Goal: Task Accomplishment & Management: Manage account settings

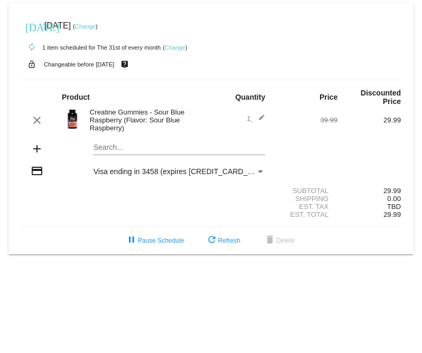
click at [96, 25] on link "Change" at bounding box center [85, 26] width 21 height 6
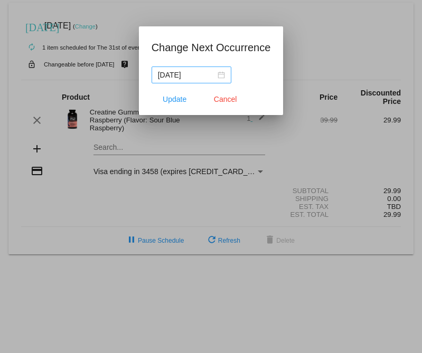
click at [212, 73] on div "[DATE]" at bounding box center [191, 75] width 67 height 12
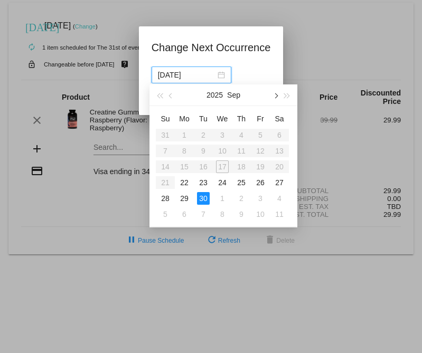
click at [277, 94] on button "button" at bounding box center [275, 94] width 12 height 21
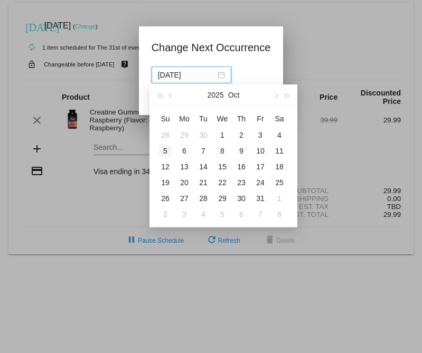
click at [167, 154] on div "5" at bounding box center [165, 151] width 13 height 13
type input "[DATE]"
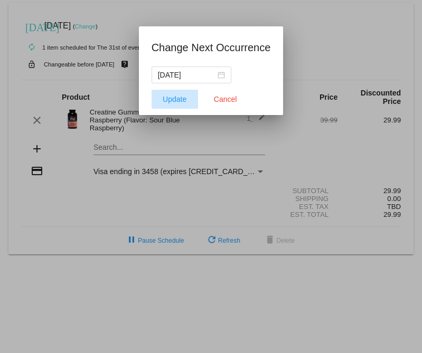
click at [181, 99] on span "Update" at bounding box center [175, 99] width 24 height 8
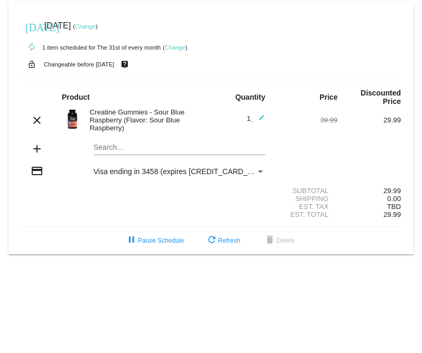
click at [179, 50] on link "Change" at bounding box center [175, 47] width 21 height 6
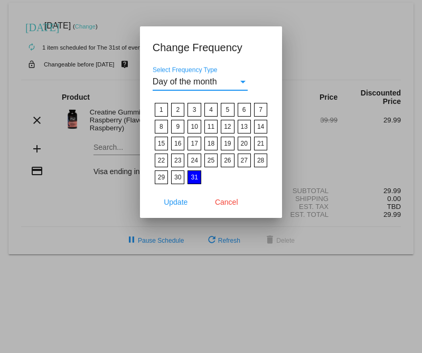
click at [235, 83] on div "Day of the month" at bounding box center [196, 82] width 86 height 10
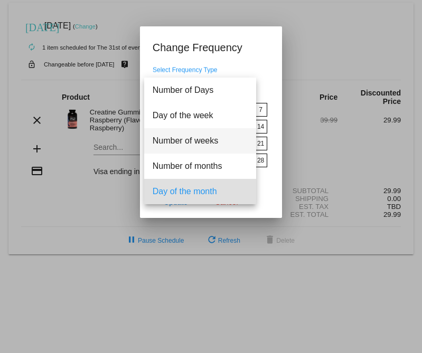
click at [219, 146] on span "Number of weeks" at bounding box center [200, 140] width 95 height 25
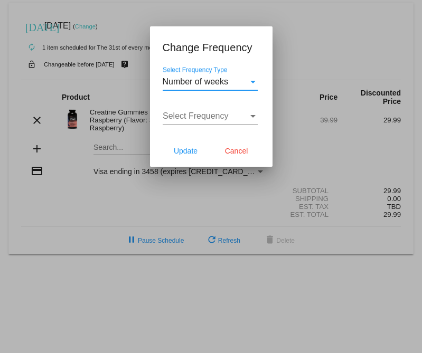
click at [226, 121] on div "Select Frequency Select Frequency" at bounding box center [210, 113] width 95 height 24
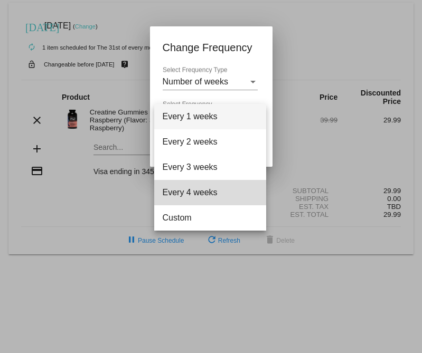
click at [213, 195] on span "Every 4 weeks" at bounding box center [210, 192] width 95 height 25
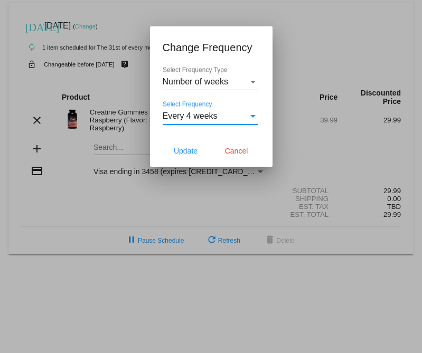
click at [214, 113] on span "Every 4 weeks" at bounding box center [190, 115] width 55 height 9
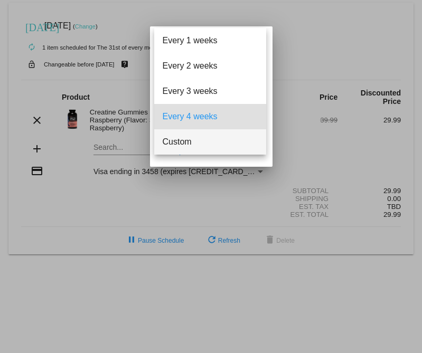
click at [198, 145] on span "Custom" at bounding box center [210, 141] width 95 height 25
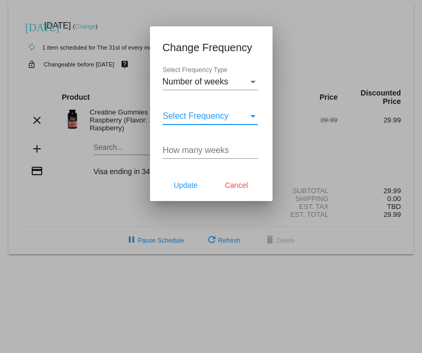
click at [212, 119] on span "Select Frequency" at bounding box center [196, 115] width 66 height 9
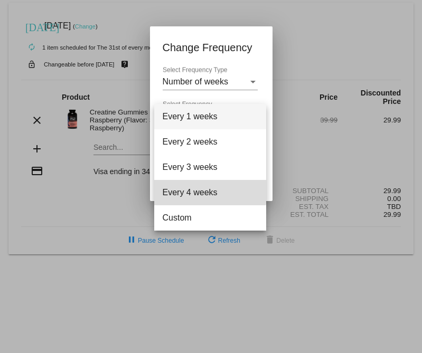
click at [200, 189] on span "Every 4 weeks" at bounding box center [210, 192] width 95 height 25
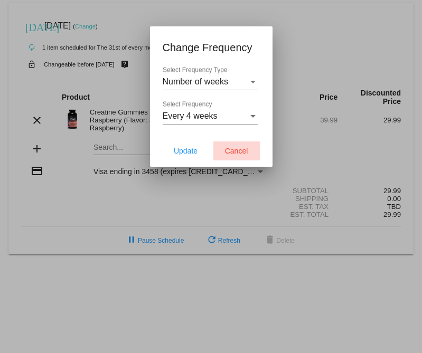
click at [234, 150] on span "Cancel" at bounding box center [236, 151] width 23 height 8
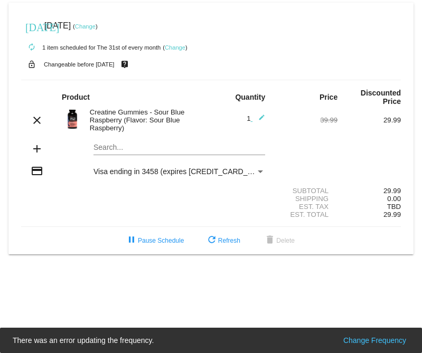
click at [181, 47] on link "Change" at bounding box center [175, 47] width 21 height 6
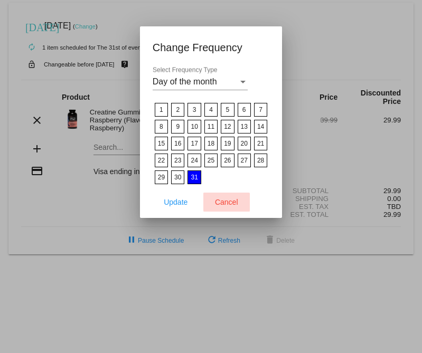
click at [224, 206] on span "Cancel" at bounding box center [226, 202] width 23 height 8
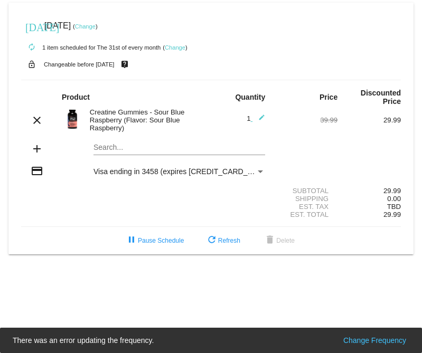
click at [96, 25] on link "Change" at bounding box center [85, 26] width 21 height 6
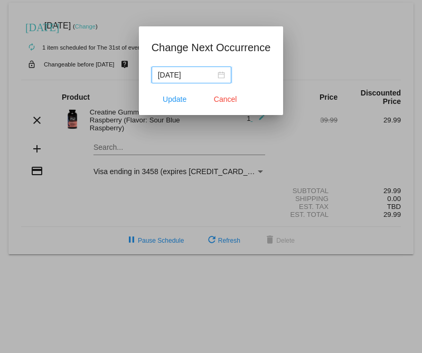
click at [217, 74] on nz-date-picker "[DATE]" at bounding box center [191, 75] width 80 height 17
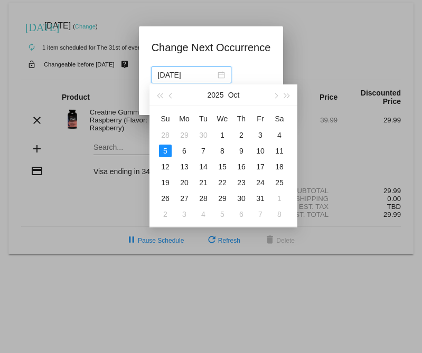
click at [213, 74] on div "[DATE]" at bounding box center [191, 75] width 67 height 12
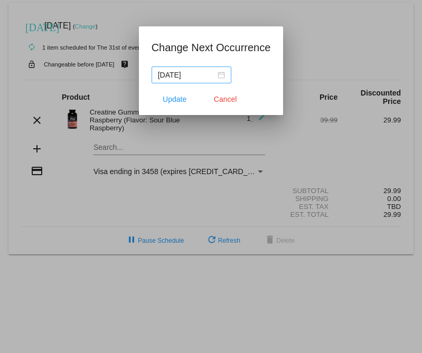
click at [213, 74] on div "[DATE]" at bounding box center [191, 75] width 67 height 12
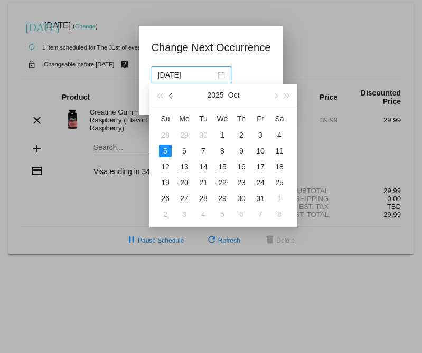
click at [173, 93] on button "button" at bounding box center [171, 94] width 12 height 21
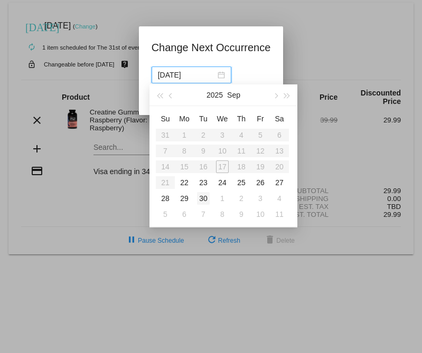
click at [207, 194] on div "30" at bounding box center [203, 198] width 13 height 13
type input "[DATE]"
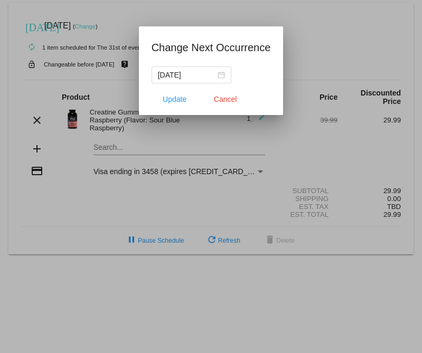
click at [207, 194] on div at bounding box center [211, 176] width 422 height 353
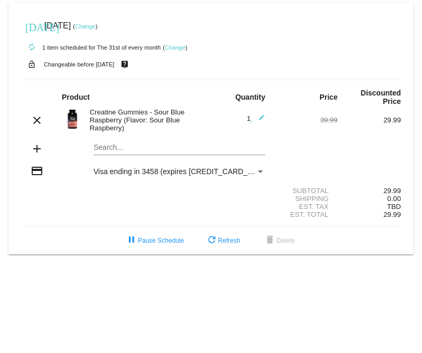
click at [95, 22] on div "[DATE] [DATE] ( Change )" at bounding box center [210, 25] width 379 height 21
click at [95, 26] on link "Change" at bounding box center [85, 26] width 21 height 6
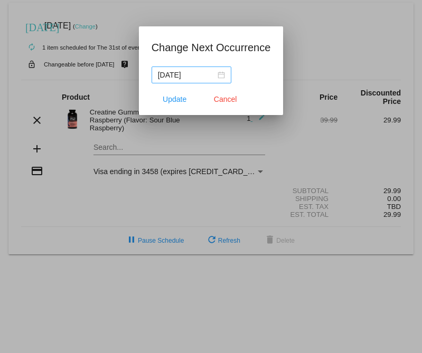
click at [214, 76] on div "[DATE]" at bounding box center [191, 75] width 67 height 12
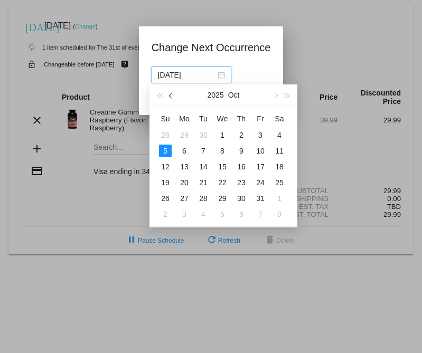
click at [172, 99] on button "button" at bounding box center [171, 94] width 12 height 21
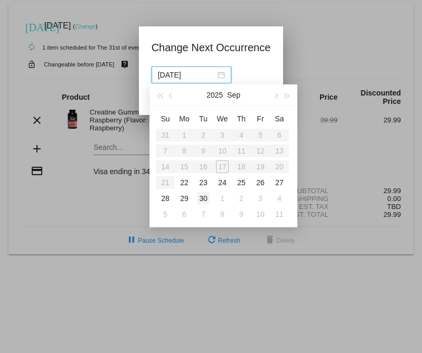
click at [205, 197] on div "30" at bounding box center [203, 198] width 13 height 13
type input "[DATE]"
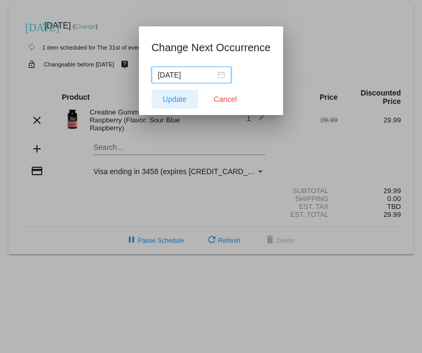
click at [182, 101] on span "Update" at bounding box center [175, 99] width 24 height 8
